Goal: Find specific page/section: Find specific page/section

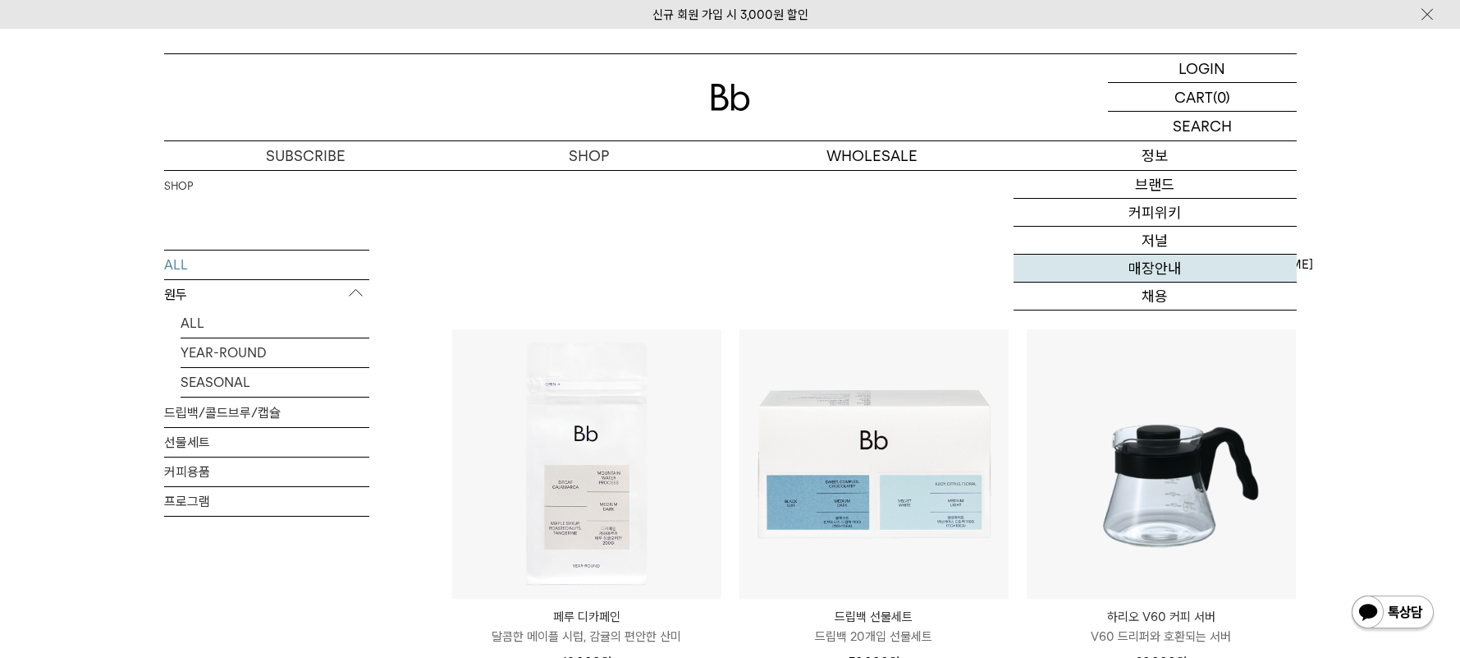
click at [1159, 264] on link "매장안내" at bounding box center [1155, 268] width 283 height 28
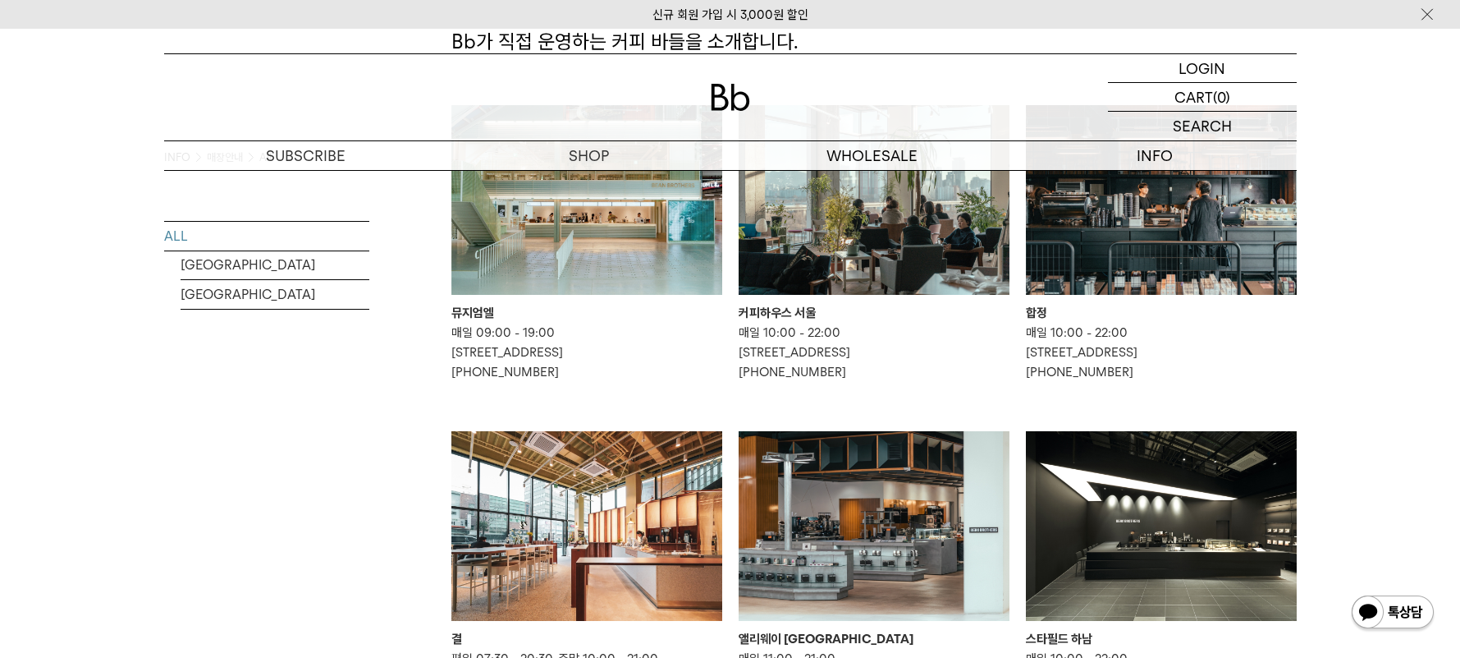
scroll to position [140, 0]
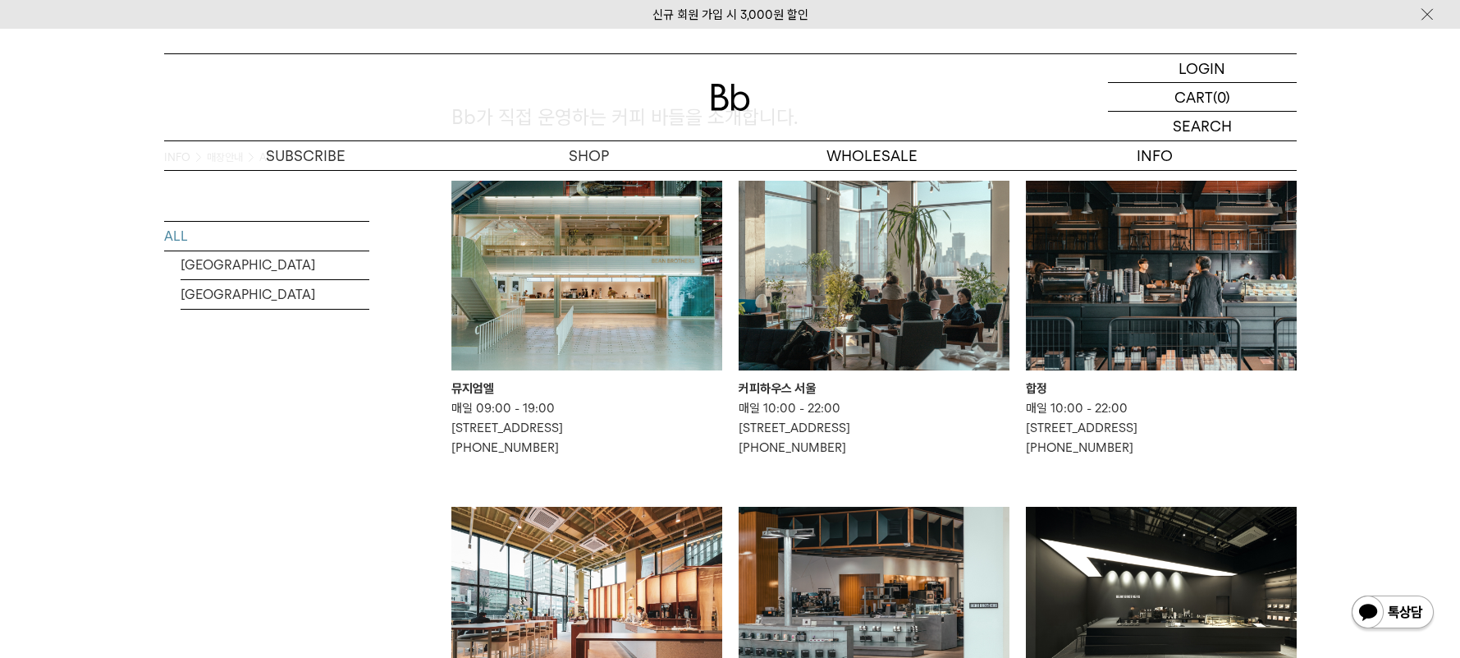
click at [1208, 317] on img at bounding box center [1161, 276] width 271 height 190
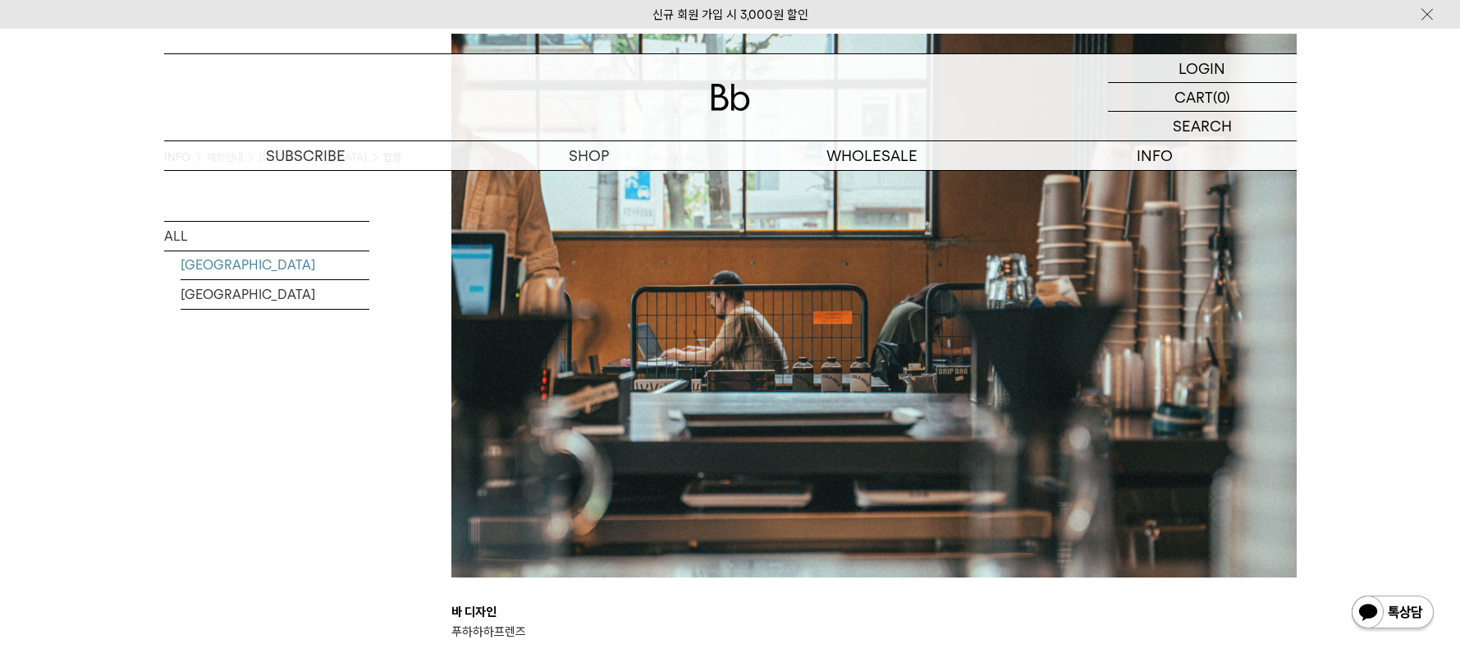
scroll to position [3202, 0]
